Goal: Information Seeking & Learning: Learn about a topic

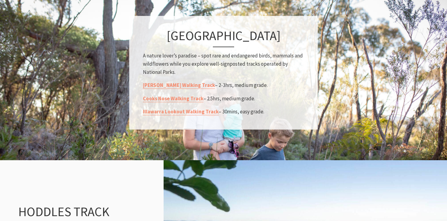
scroll to position [460, 0]
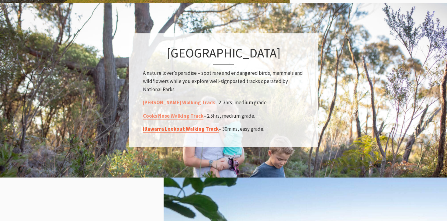
click at [201, 133] on link "Illawarra Lookout Walking Track" at bounding box center [181, 129] width 76 height 7
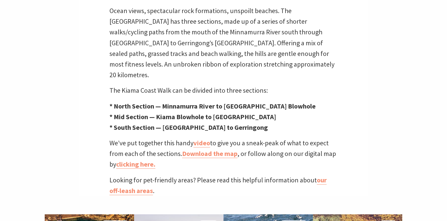
scroll to position [211, 0]
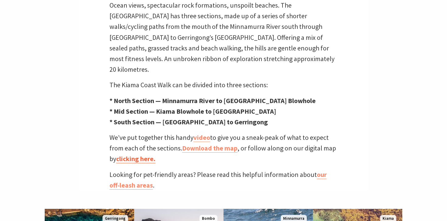
click at [127, 154] on link "clicking here." at bounding box center [135, 158] width 39 height 9
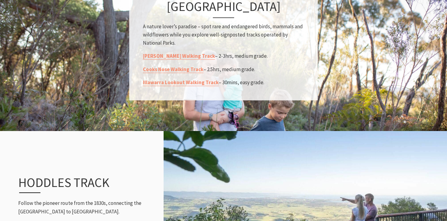
scroll to position [567, 0]
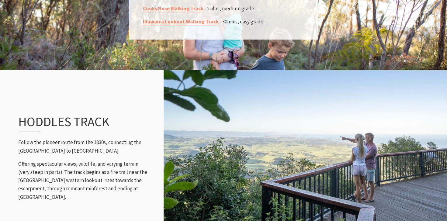
click at [53, 120] on h3 "Hoddles Track" at bounding box center [76, 123] width 117 height 18
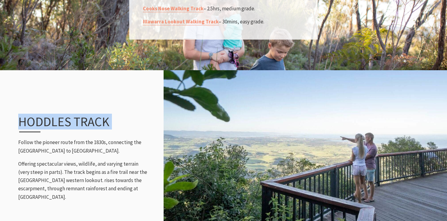
click at [53, 120] on h3 "Hoddles Track" at bounding box center [76, 123] width 117 height 18
copy div "Hoddles Track"
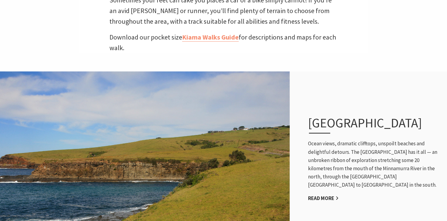
scroll to position [114, 0]
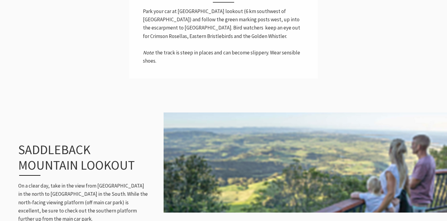
scroll to position [480, 0]
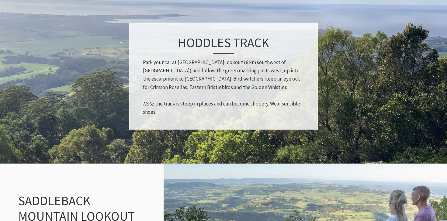
click at [209, 42] on h3 "Hoddles Track" at bounding box center [223, 44] width 161 height 19
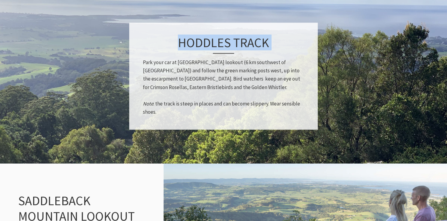
click at [209, 42] on h3 "Hoddles Track" at bounding box center [223, 44] width 161 height 19
copy div "Hoddles Track"
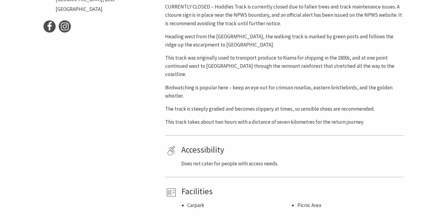
scroll to position [307, 0]
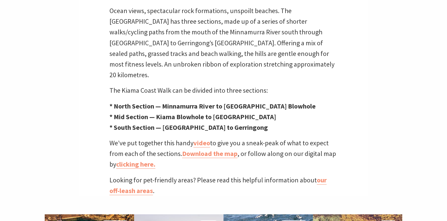
scroll to position [205, 0]
click at [143, 160] on link "clicking here." at bounding box center [135, 164] width 39 height 9
